Goal: Information Seeking & Learning: Compare options

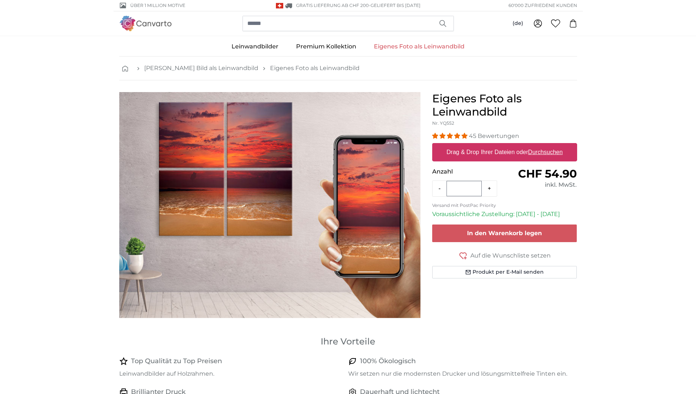
click at [552, 153] on u "Durchsuchen" at bounding box center [545, 152] width 34 height 6
click at [552, 145] on input "Drag & Drop Ihrer Dateien oder Durchsuchen" at bounding box center [504, 144] width 145 height 2
click at [210, 69] on link "[PERSON_NAME] Bild als Leinwandbild" at bounding box center [201, 68] width 114 height 9
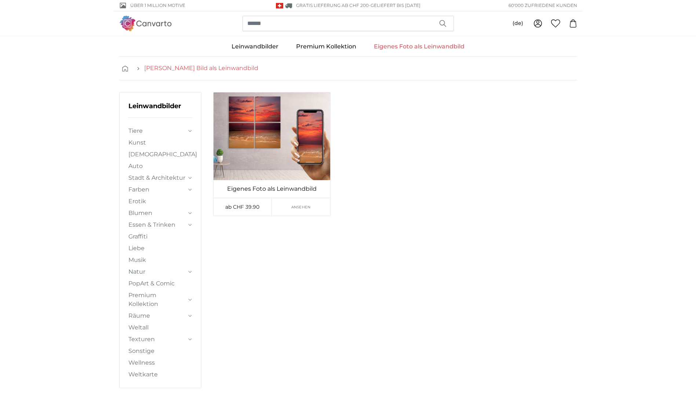
click at [168, 69] on link "[PERSON_NAME] Bild als Leinwandbild" at bounding box center [201, 68] width 114 height 9
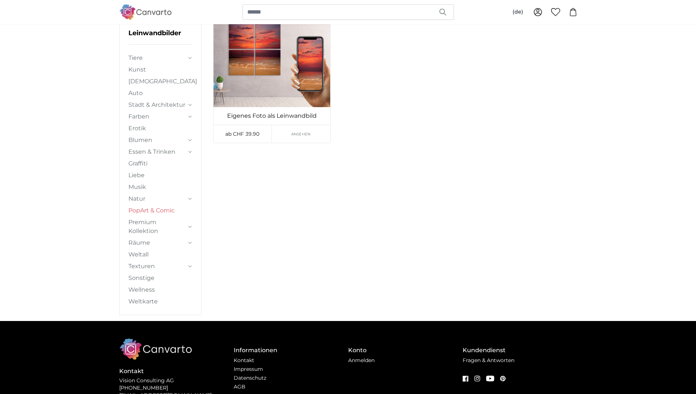
scroll to position [73, 0]
click at [146, 187] on link "Musik" at bounding box center [160, 186] width 64 height 9
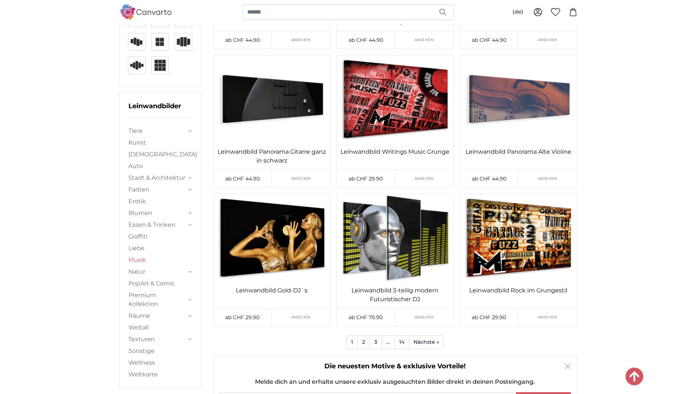
scroll to position [844, 0]
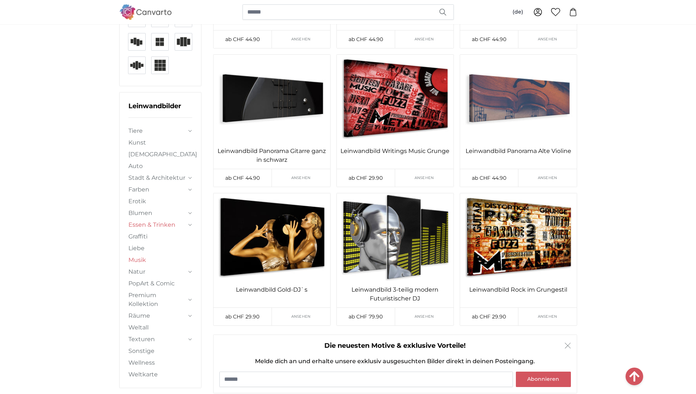
click at [137, 225] on link "Essen & Trinken" at bounding box center [157, 224] width 58 height 9
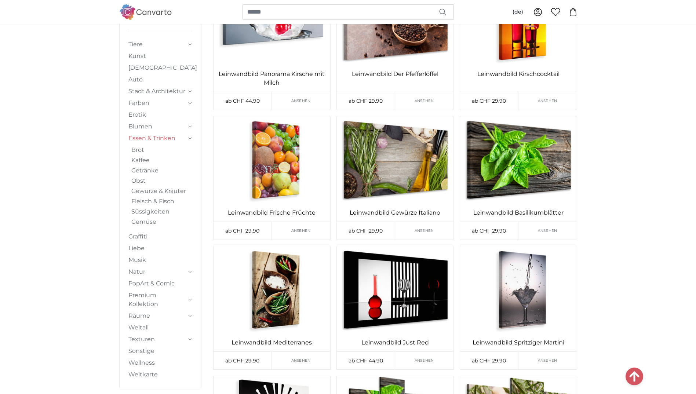
scroll to position [745, 0]
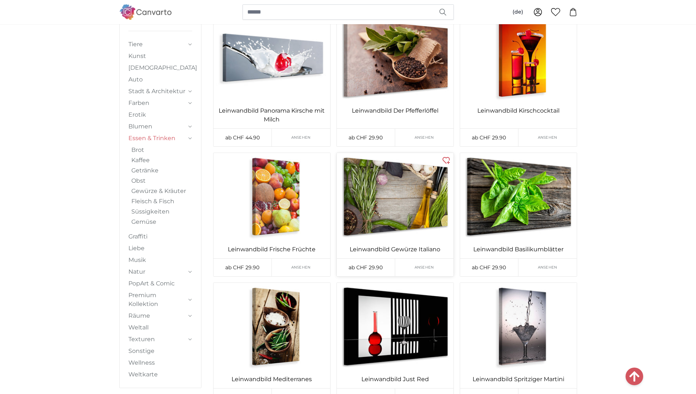
click at [403, 181] on img at bounding box center [395, 197] width 117 height 88
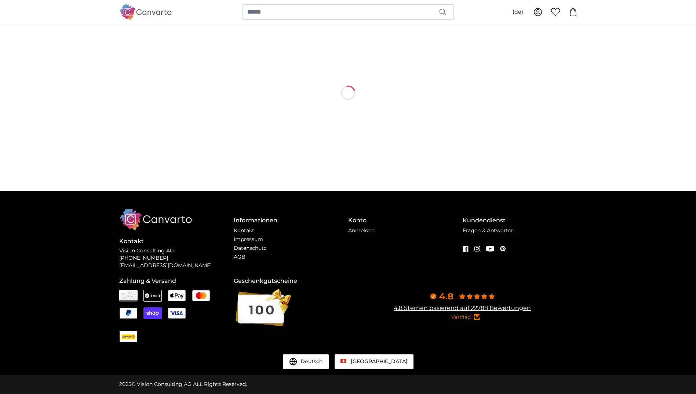
scroll to position [0, 0]
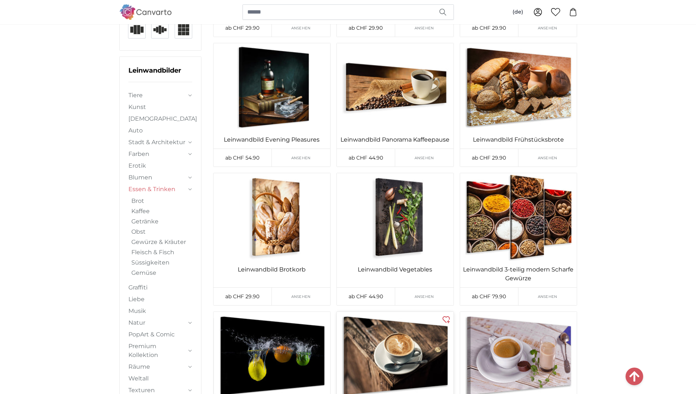
scroll to position [158, 0]
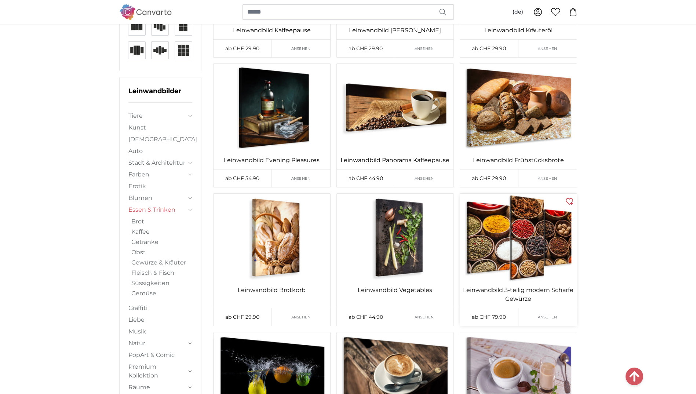
click at [525, 239] on img at bounding box center [518, 238] width 117 height 88
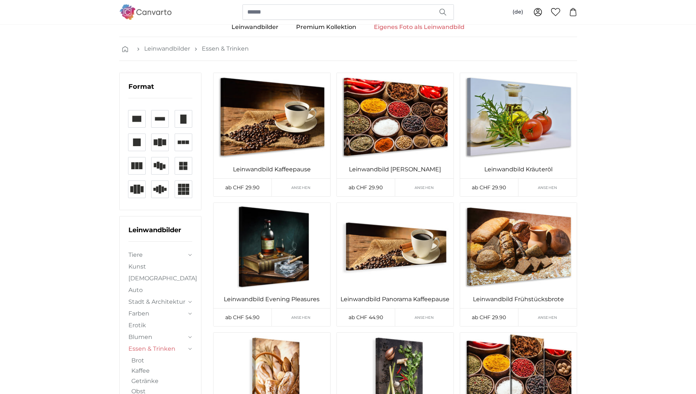
scroll to position [12, 0]
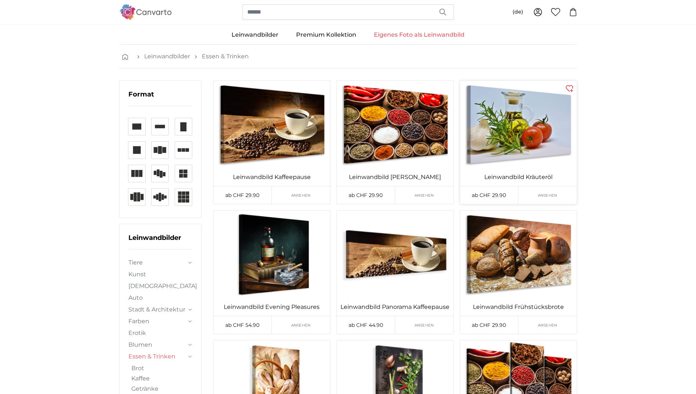
click at [516, 141] on img at bounding box center [518, 125] width 117 height 88
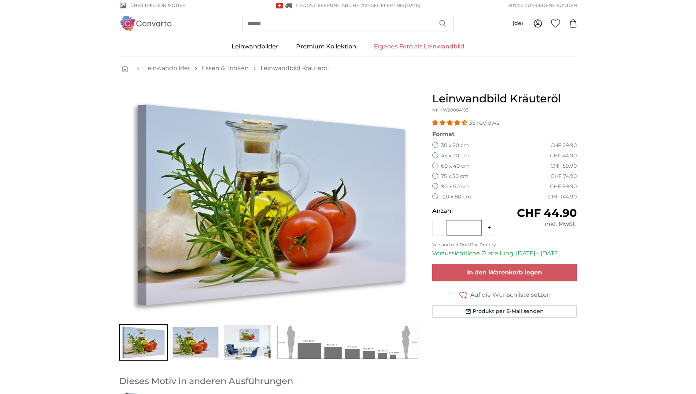
click at [207, 347] on img "Go to slide 2" at bounding box center [195, 342] width 48 height 37
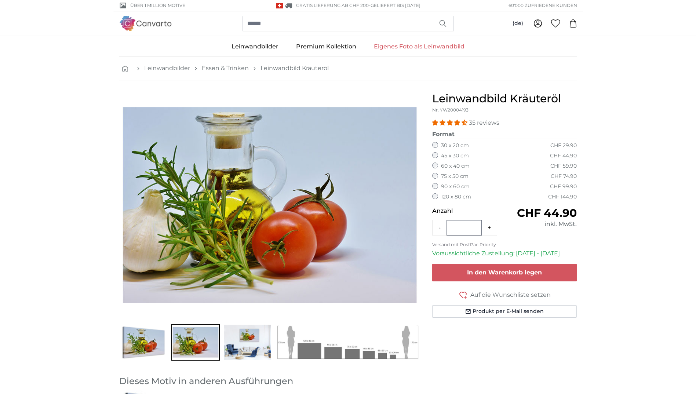
click at [144, 345] on img "Go to slide 1" at bounding box center [143, 342] width 48 height 37
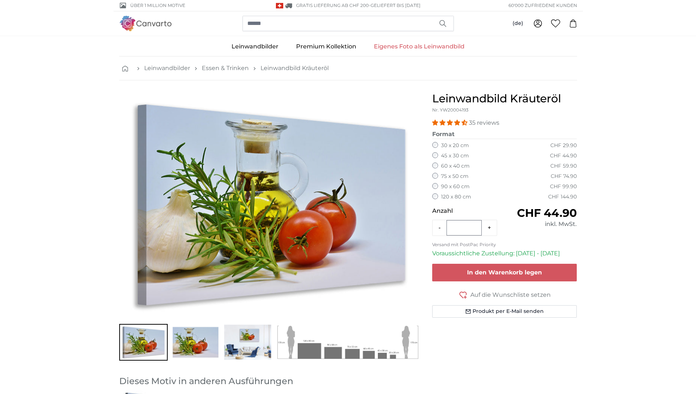
click at [208, 344] on img "Go to slide 2" at bounding box center [195, 342] width 48 height 37
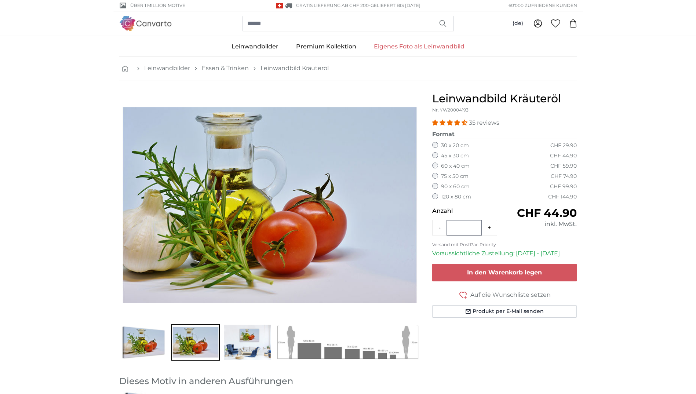
click at [249, 345] on img "Go to slide 3" at bounding box center [247, 342] width 48 height 37
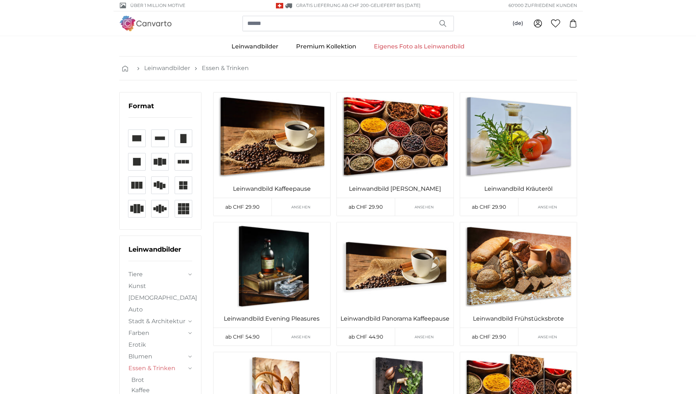
scroll to position [12, 0]
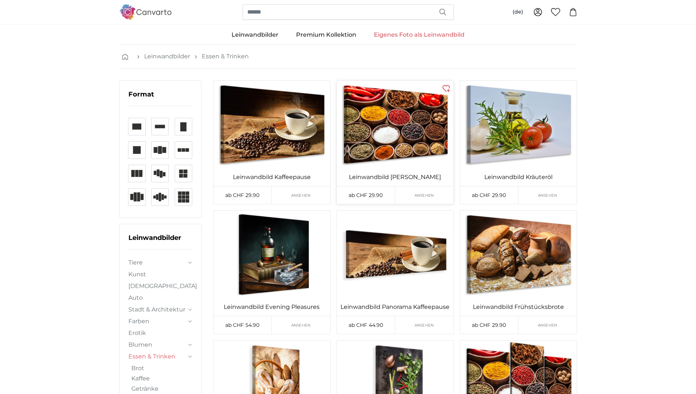
click at [399, 128] on img at bounding box center [395, 125] width 117 height 88
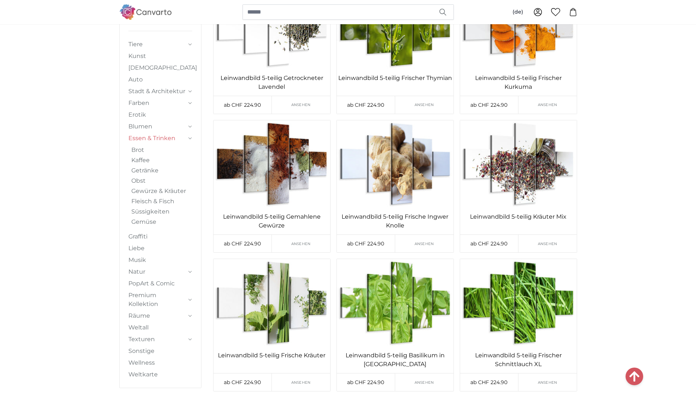
scroll to position [7152, 0]
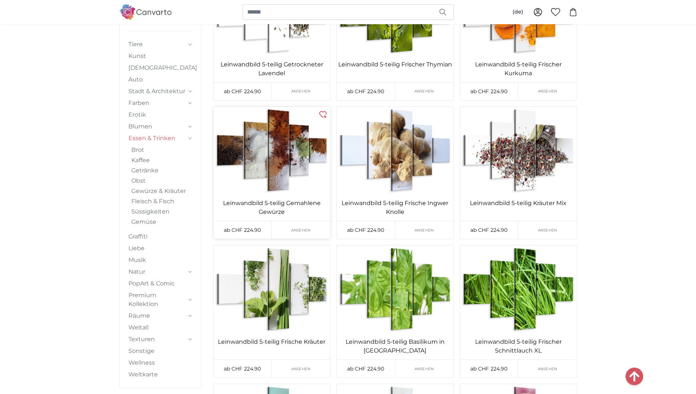
click at [261, 164] on img at bounding box center [272, 151] width 117 height 88
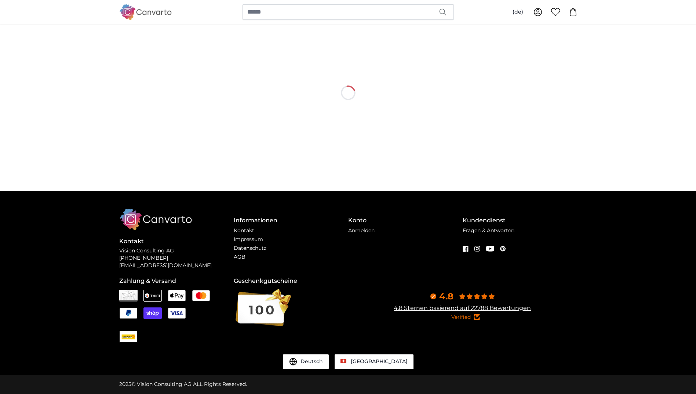
scroll to position [0, 0]
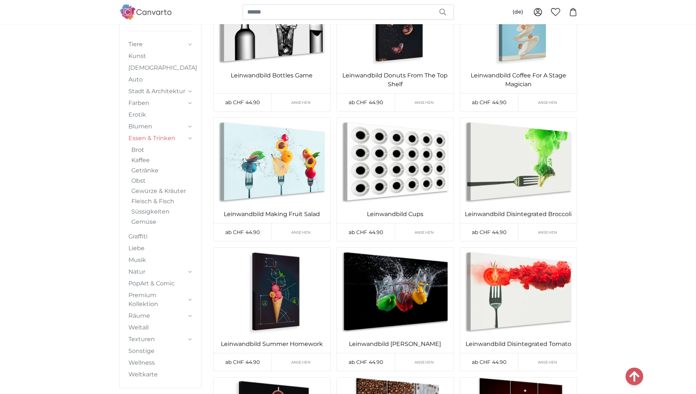
scroll to position [5764, 0]
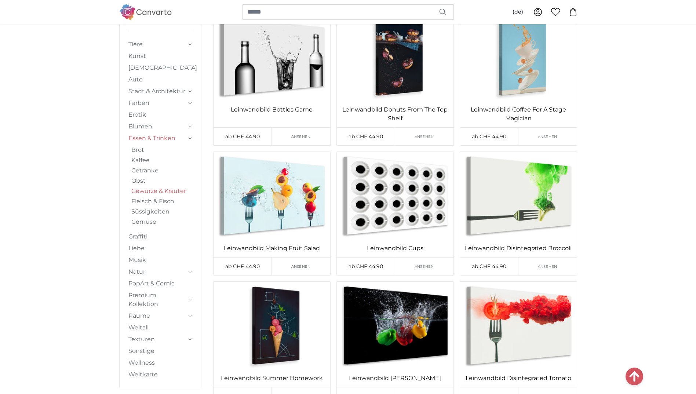
click at [152, 191] on link "Gewürze & Kräuter" at bounding box center [161, 191] width 61 height 9
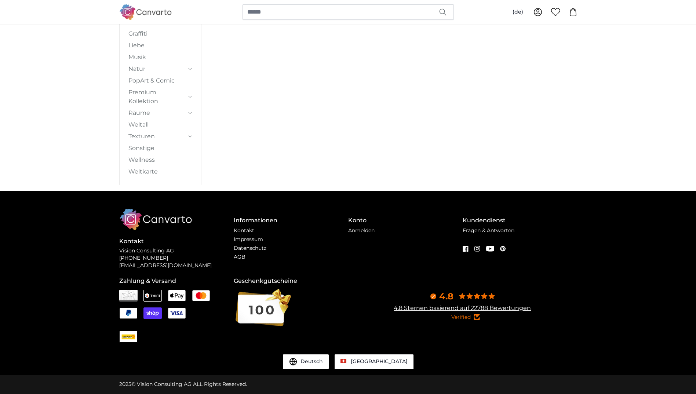
scroll to position [0, 0]
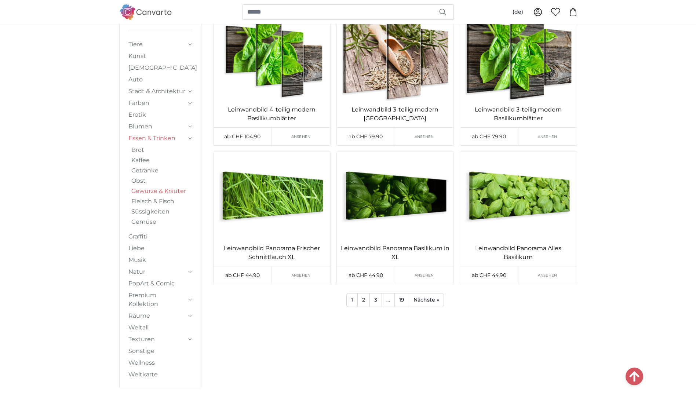
scroll to position [404, 0]
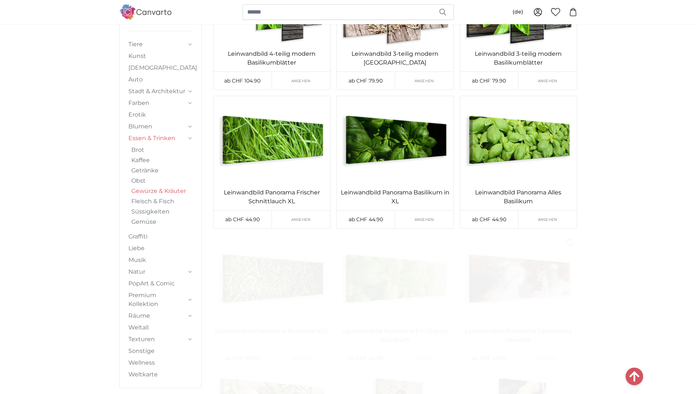
click at [524, 288] on img at bounding box center [518, 279] width 117 height 88
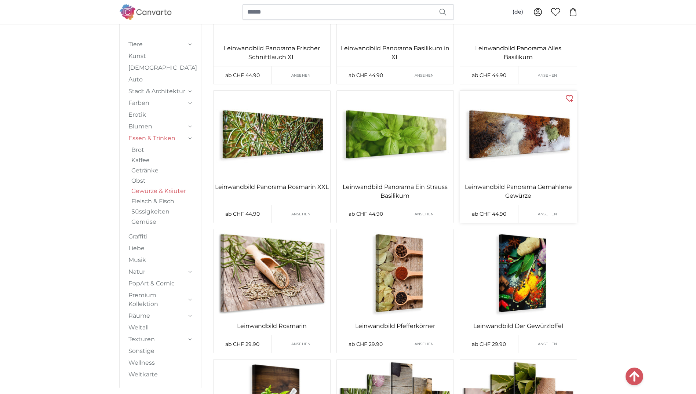
scroll to position [550, 0]
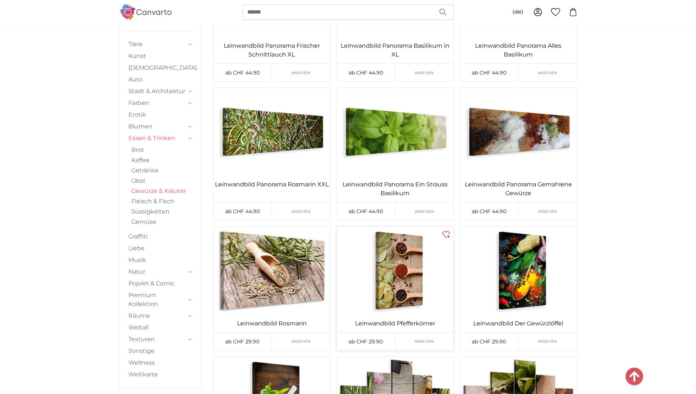
click at [406, 280] on img at bounding box center [395, 271] width 117 height 88
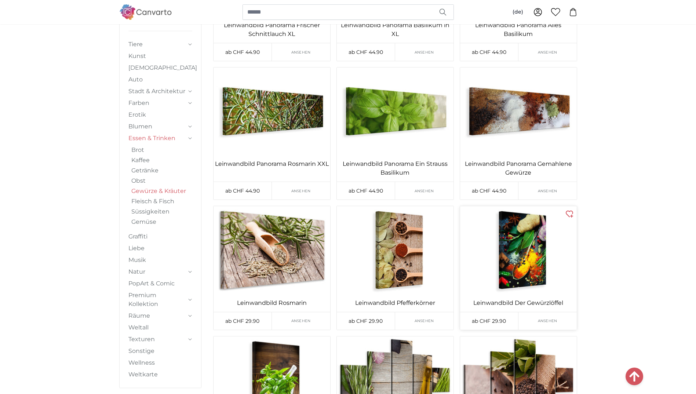
scroll to position [587, 0]
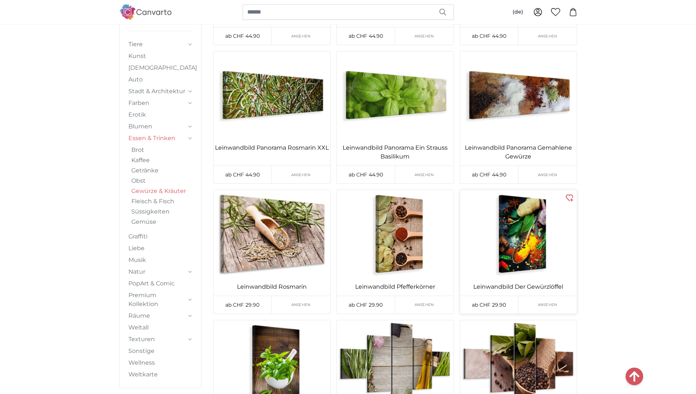
click at [513, 249] on img at bounding box center [518, 234] width 117 height 88
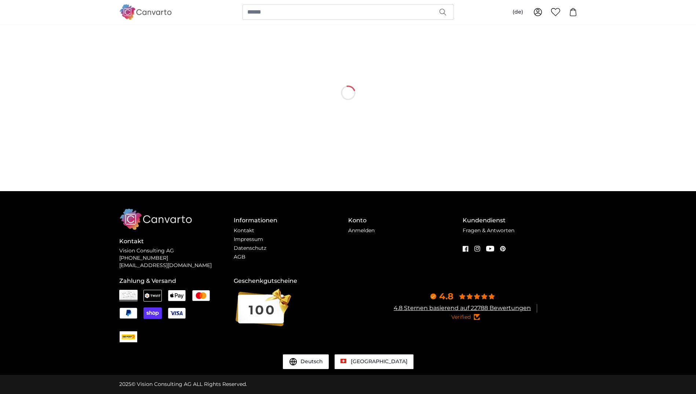
scroll to position [0, 0]
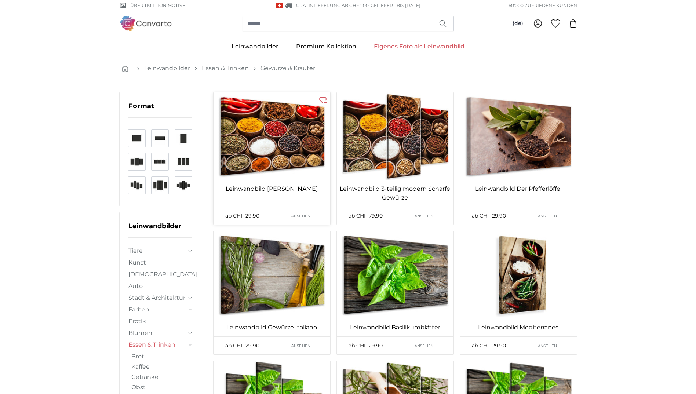
click at [283, 155] on img at bounding box center [272, 136] width 117 height 88
click at [295, 288] on img at bounding box center [272, 275] width 117 height 88
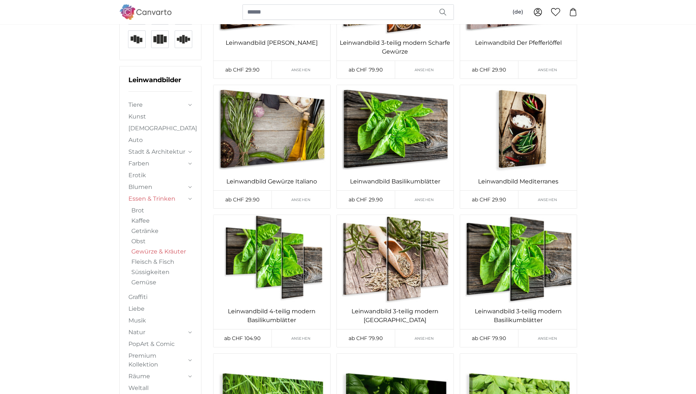
scroll to position [147, 0]
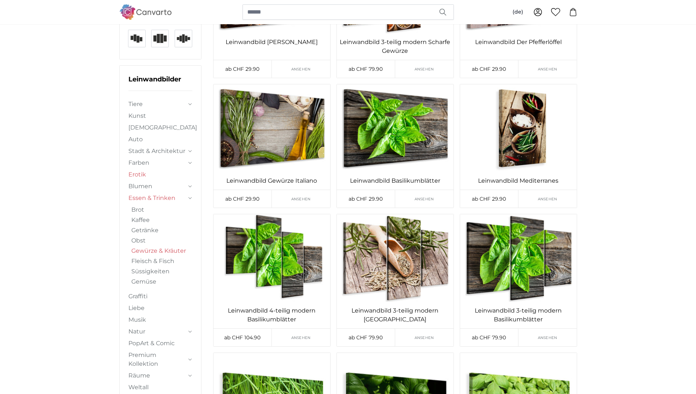
click at [139, 174] on link "Erotik" at bounding box center [160, 174] width 64 height 9
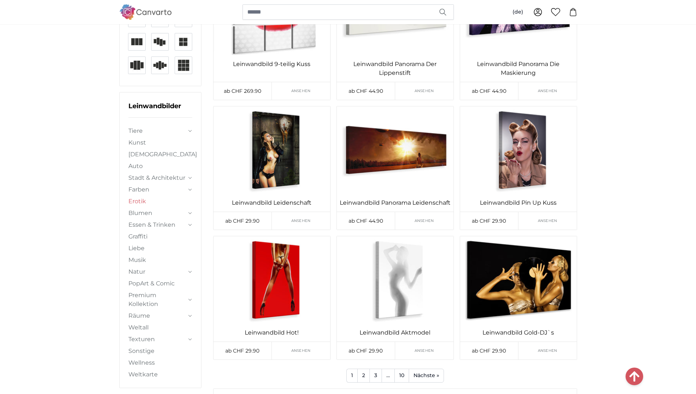
scroll to position [807, 0]
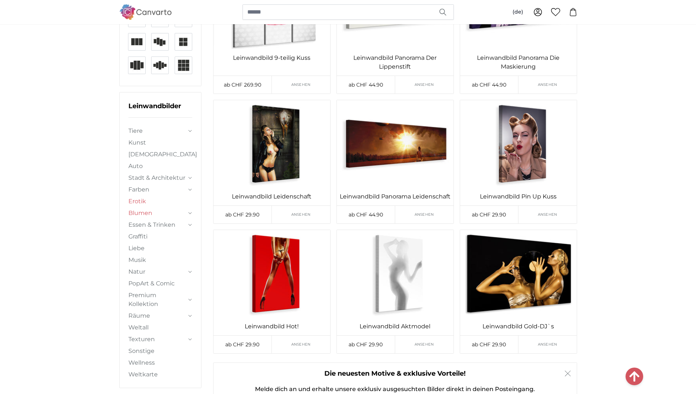
click at [138, 213] on link "Blumen" at bounding box center [157, 213] width 58 height 9
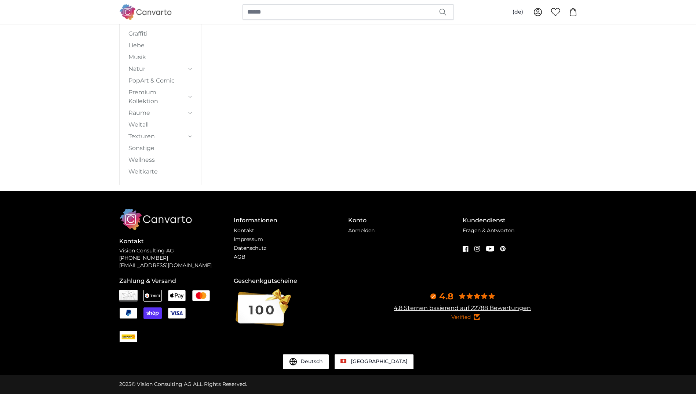
scroll to position [0, 0]
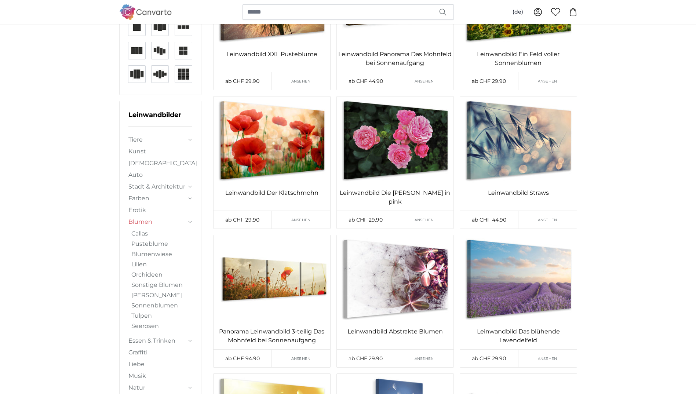
scroll to position [147, 0]
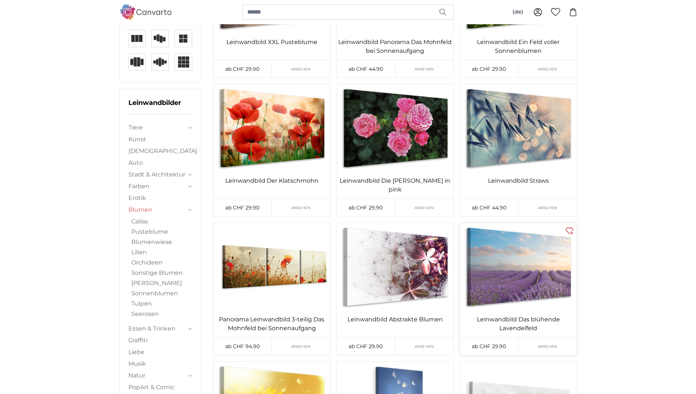
click at [507, 281] on img at bounding box center [518, 267] width 117 height 88
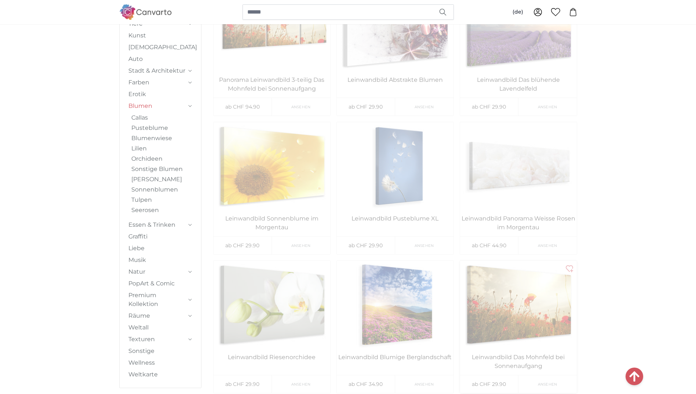
scroll to position [477, 0]
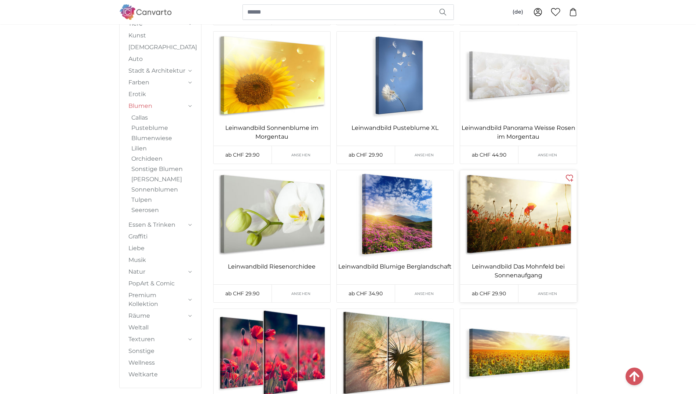
click at [492, 242] on img at bounding box center [518, 214] width 117 height 88
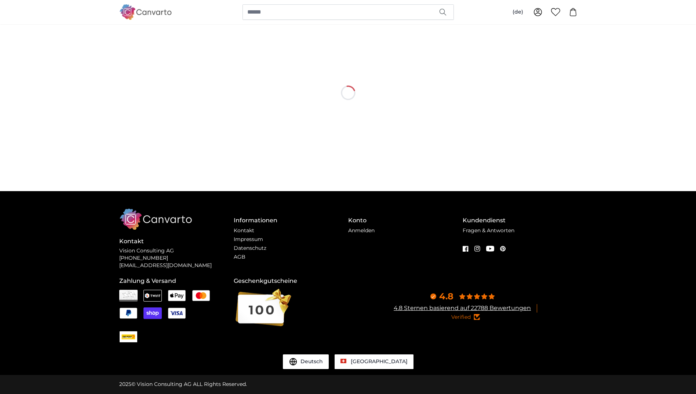
scroll to position [0, 0]
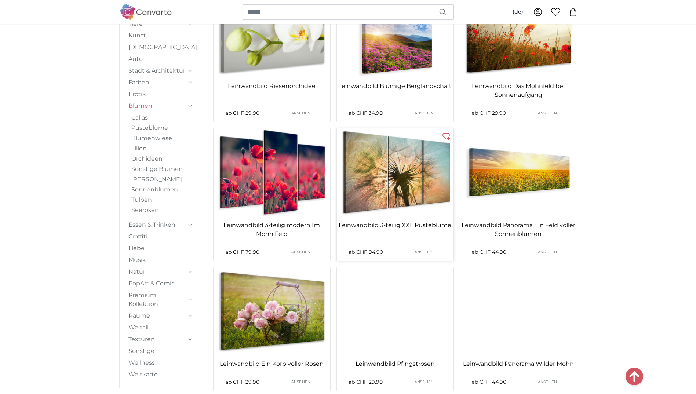
scroll to position [734, 0]
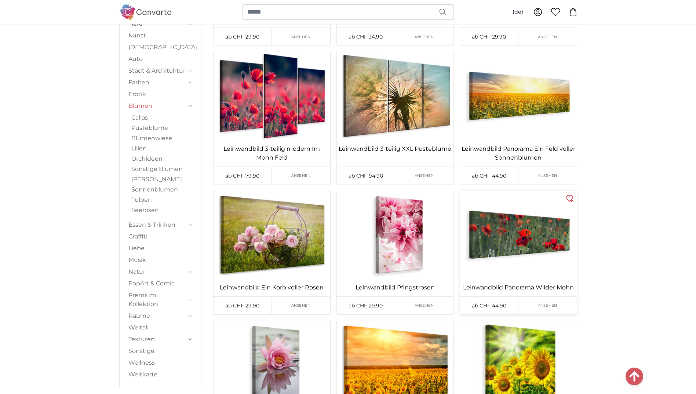
click at [500, 236] on img at bounding box center [518, 235] width 117 height 88
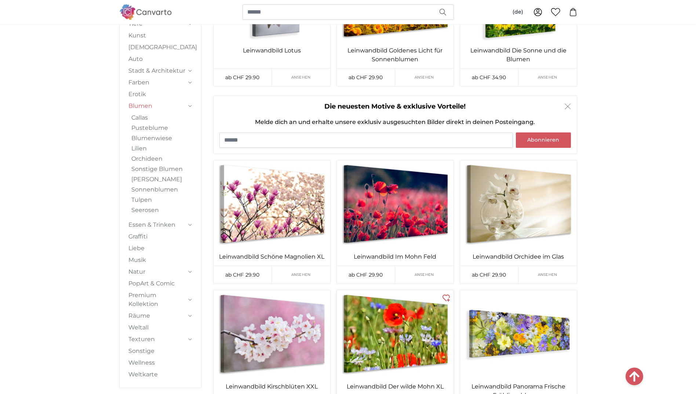
scroll to position [1174, 0]
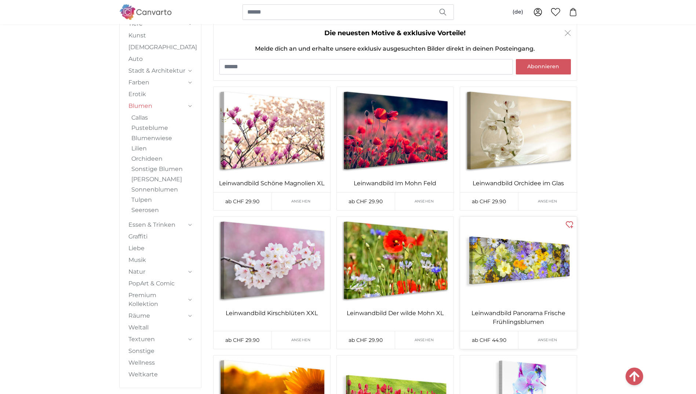
click at [514, 267] on img at bounding box center [518, 261] width 117 height 88
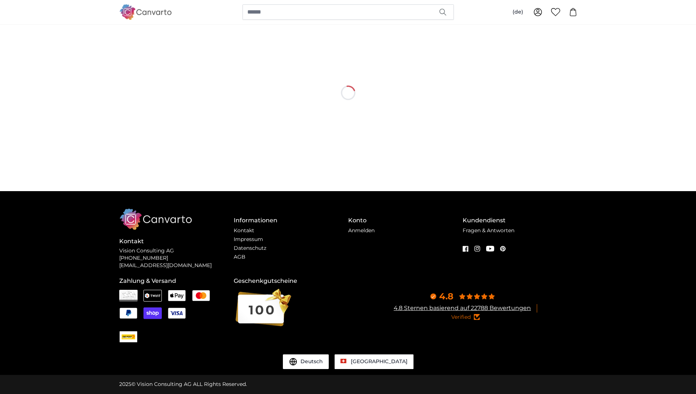
scroll to position [0, 0]
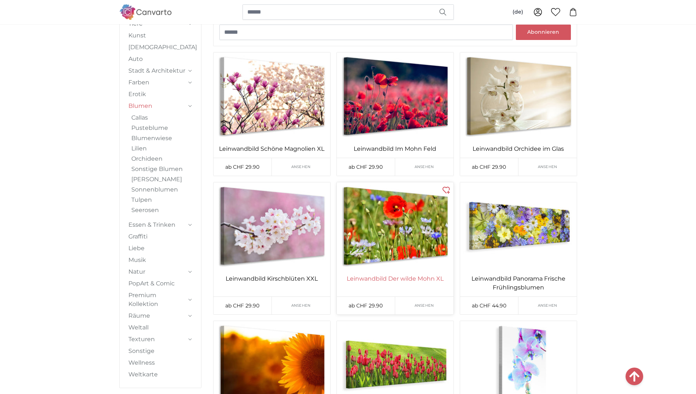
scroll to position [1321, 0]
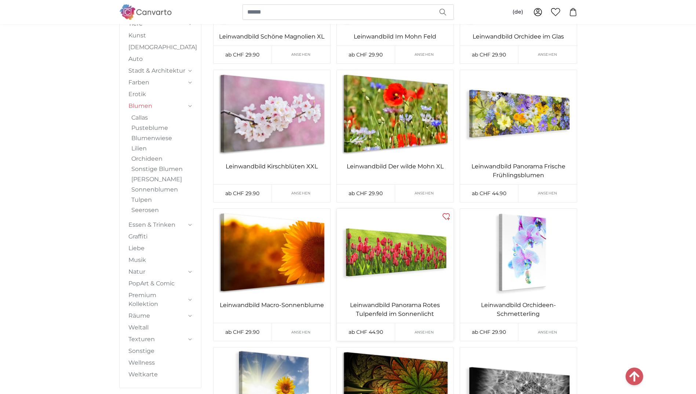
click at [415, 260] on img at bounding box center [395, 253] width 117 height 88
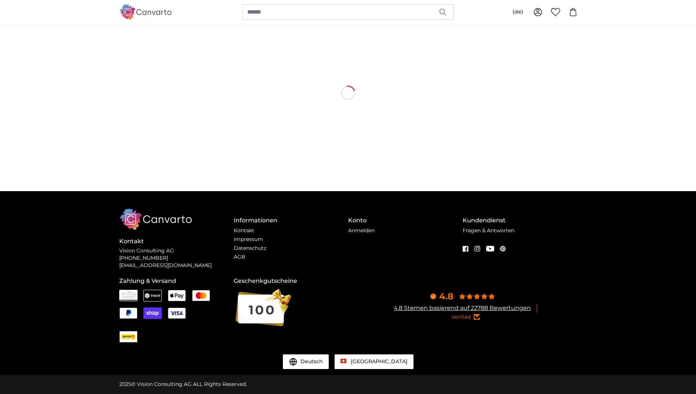
scroll to position [0, 0]
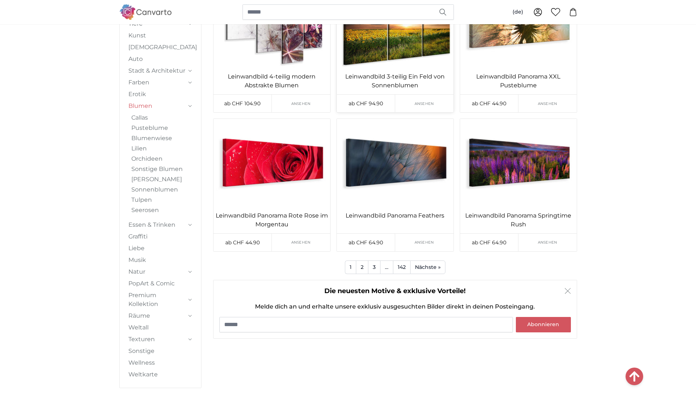
scroll to position [2060, 0]
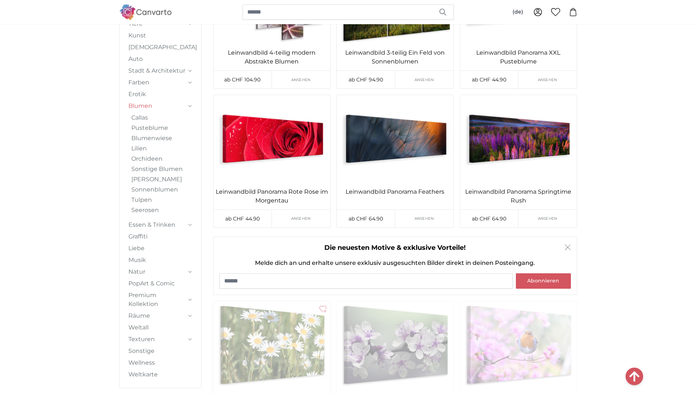
click at [275, 353] on img at bounding box center [272, 345] width 117 height 88
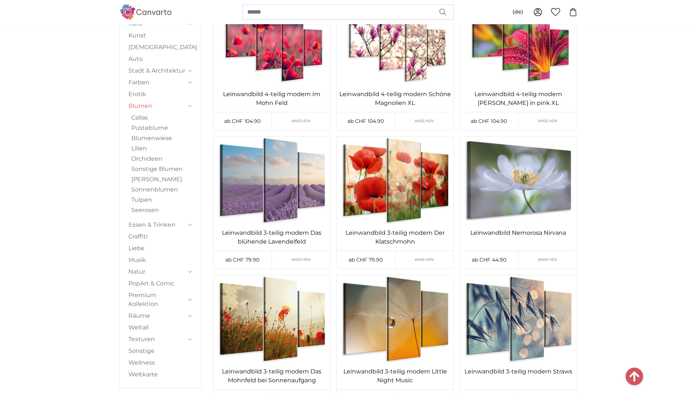
scroll to position [4126, 0]
